Goal: Book appointment/travel/reservation

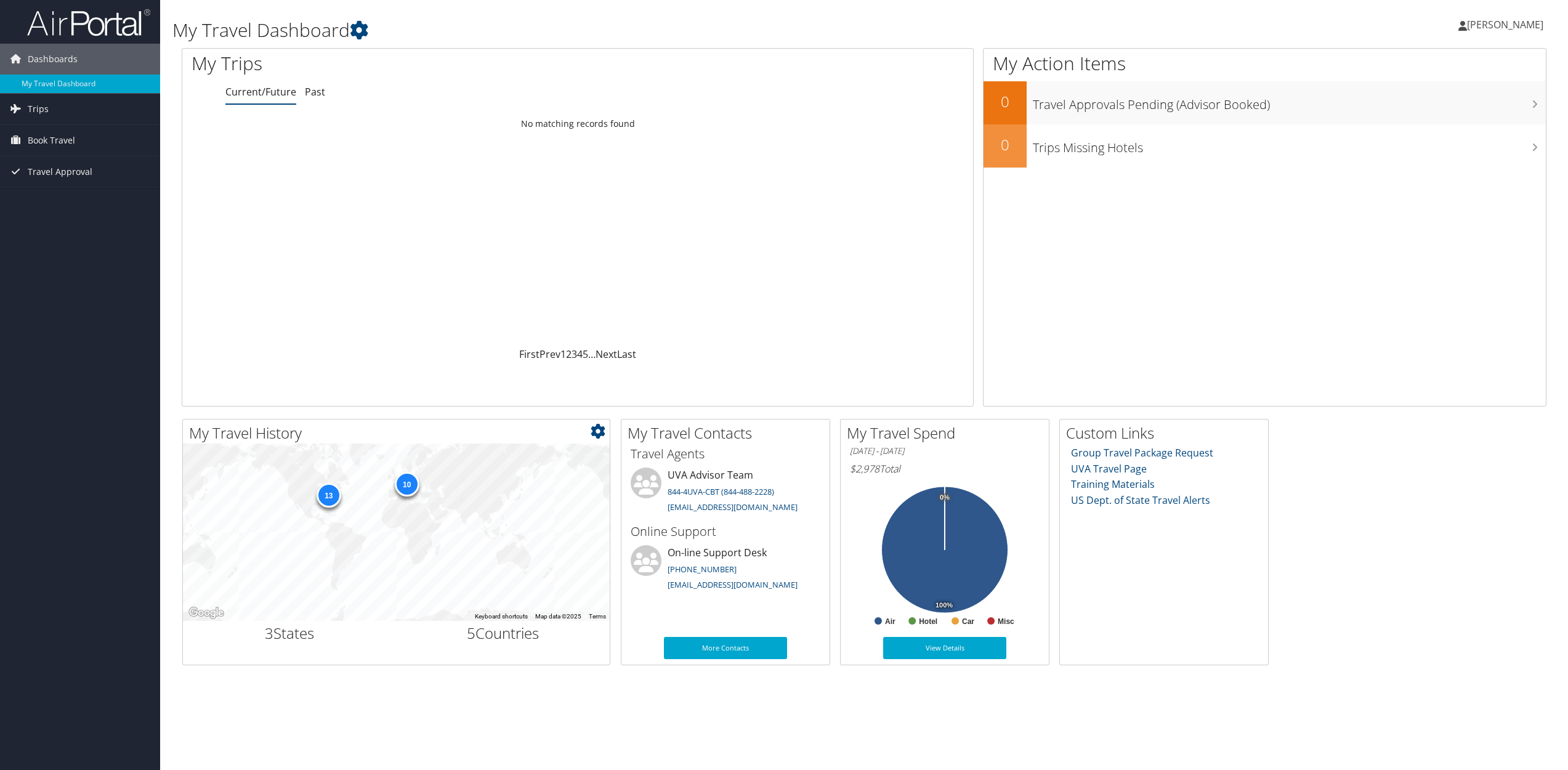
click at [326, 496] on div "13" at bounding box center [328, 495] width 24 height 24
click at [73, 136] on span "Book Travel" at bounding box center [51, 140] width 47 height 31
click at [59, 79] on link "My Travel Dashboard" at bounding box center [80, 84] width 160 height 19
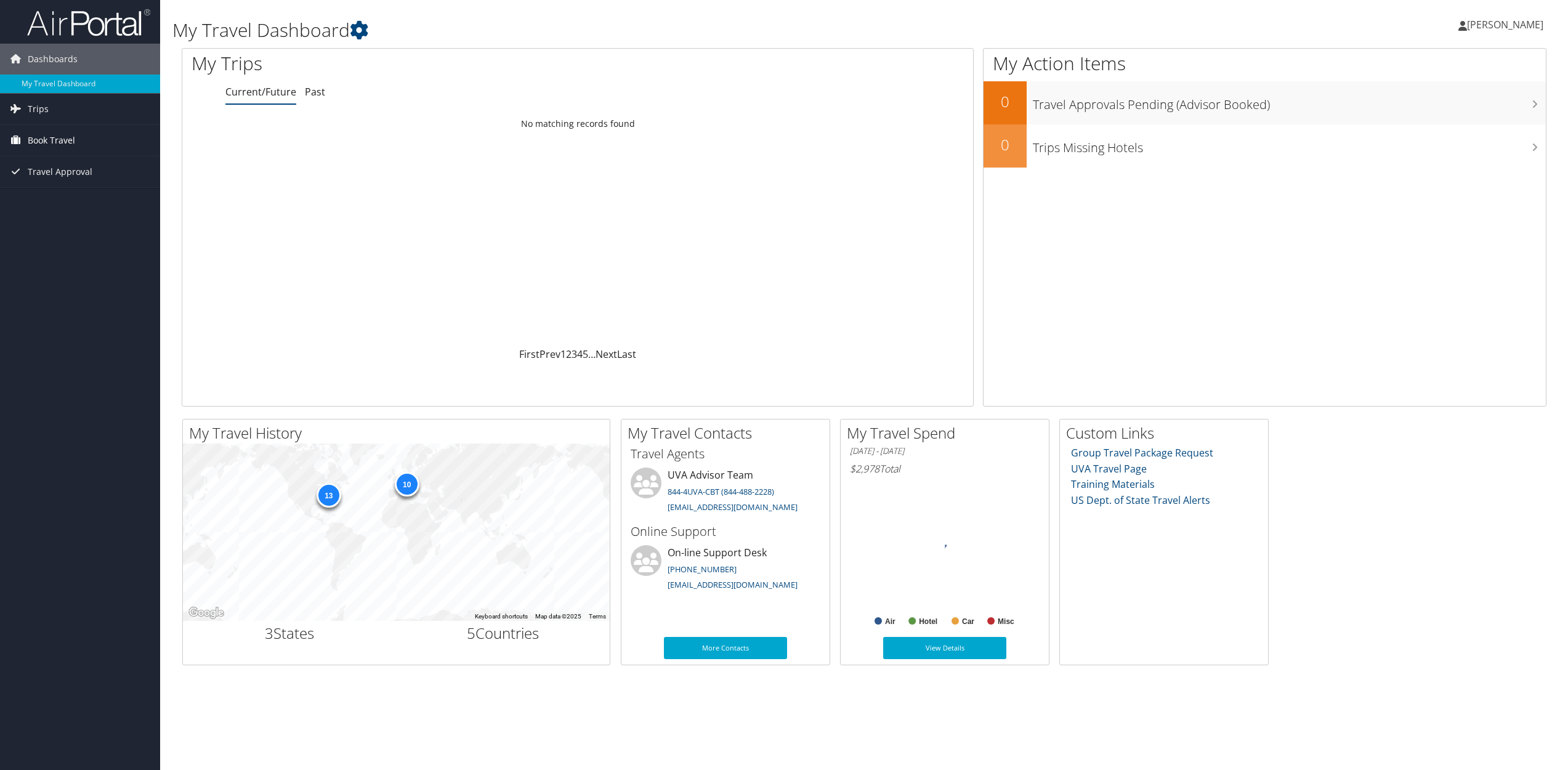
click at [55, 141] on span "Book Travel" at bounding box center [51, 140] width 47 height 31
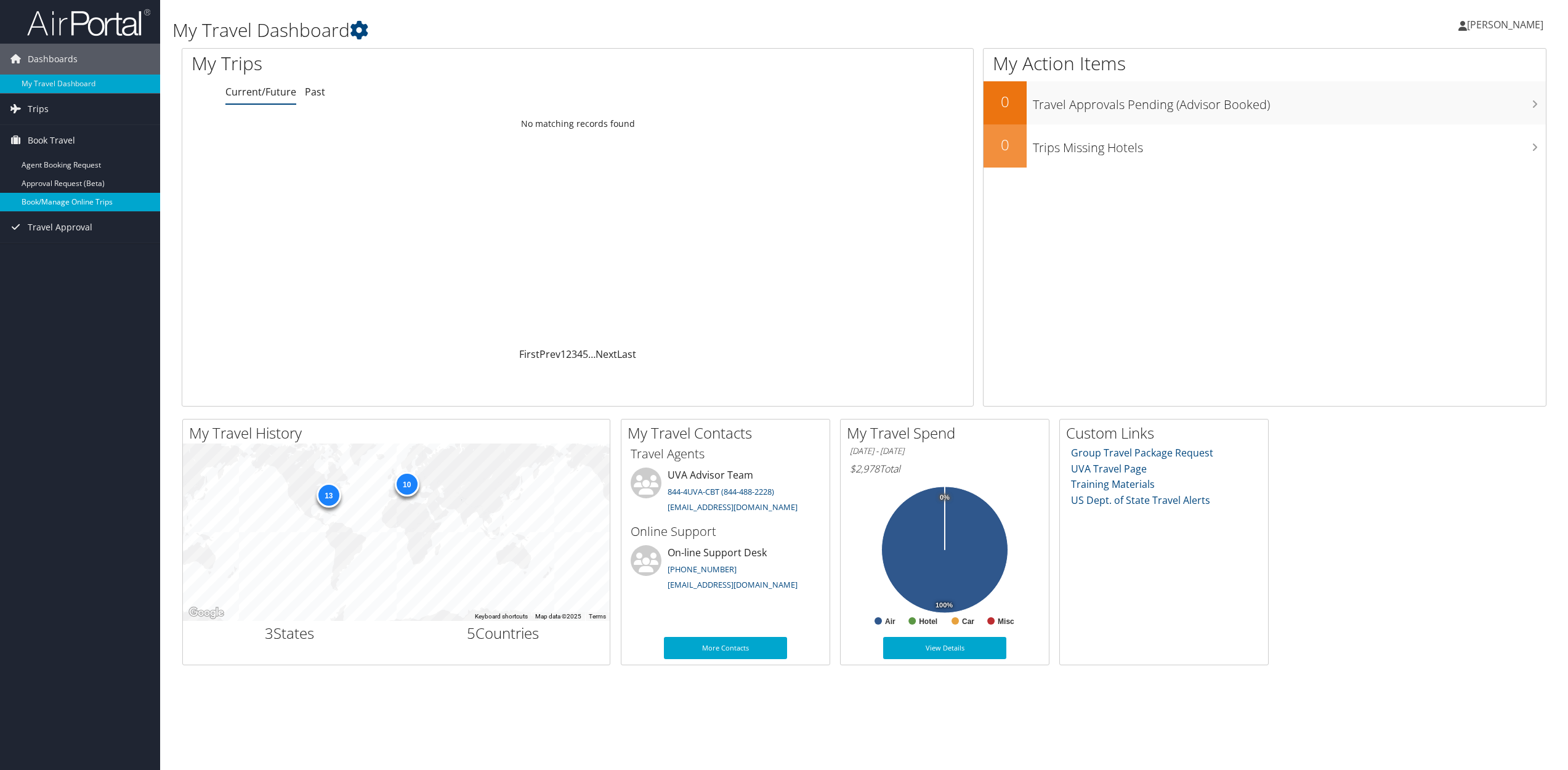
click at [89, 204] on link "Book/Manage Online Trips" at bounding box center [80, 202] width 160 height 19
